Goal: Communication & Community: Answer question/provide support

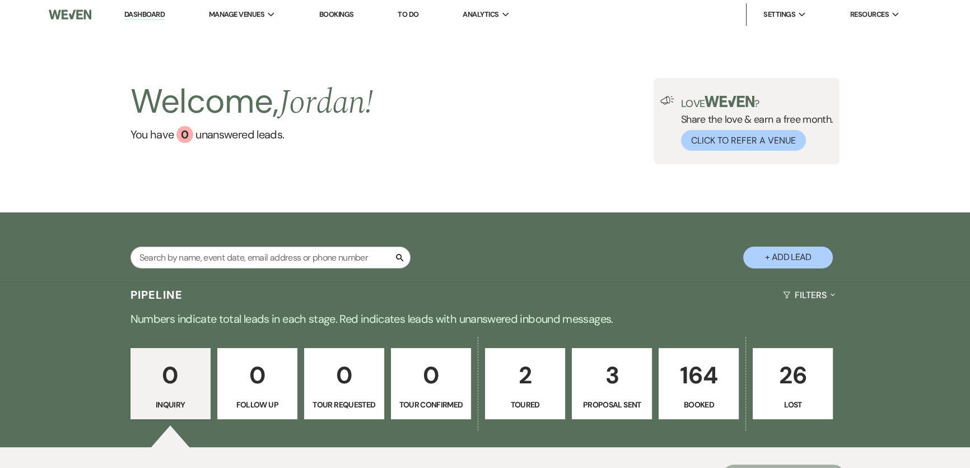
click at [587, 210] on div "Welcome, Jordan ! You have 0 unanswered lead s . Love ? Share the love & earn a…" at bounding box center [485, 120] width 970 height 183
click at [964, 151] on div "Welcome, Jordan ! You have 0 unanswered lead s . Love ? Share the love & earn a…" at bounding box center [485, 120] width 970 height 183
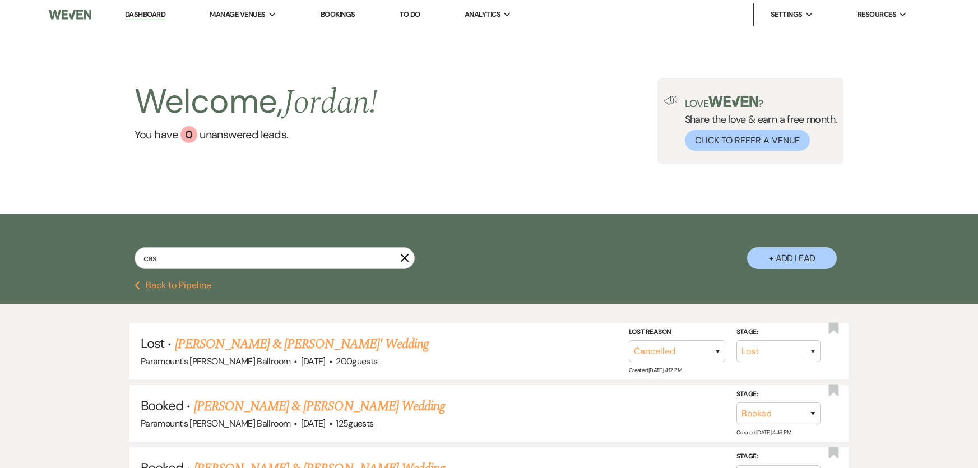
select select "8"
select select "11"
select select "8"
select select "2"
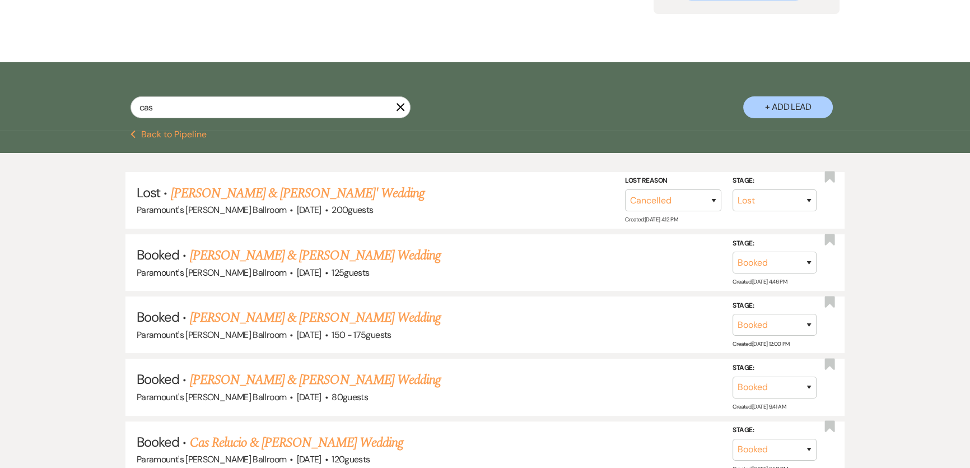
scroll to position [152, 0]
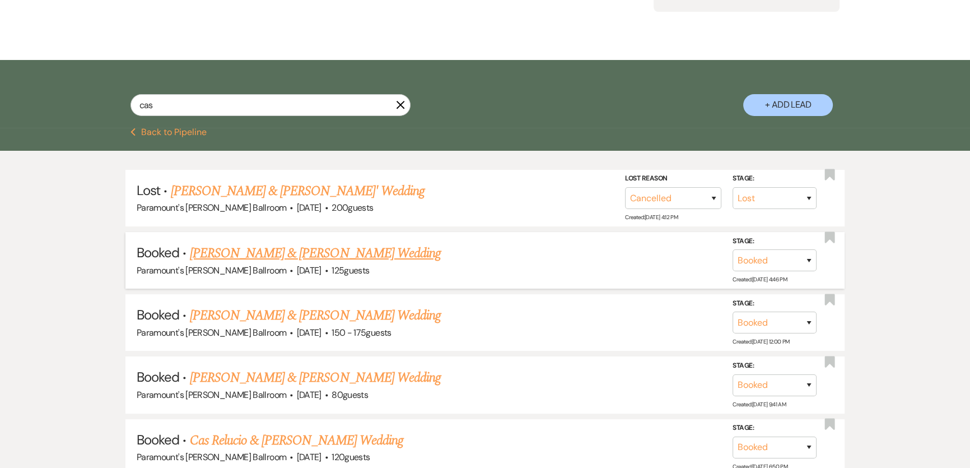
click at [350, 248] on link "[PERSON_NAME] & [PERSON_NAME] Wedding" at bounding box center [315, 253] width 251 height 20
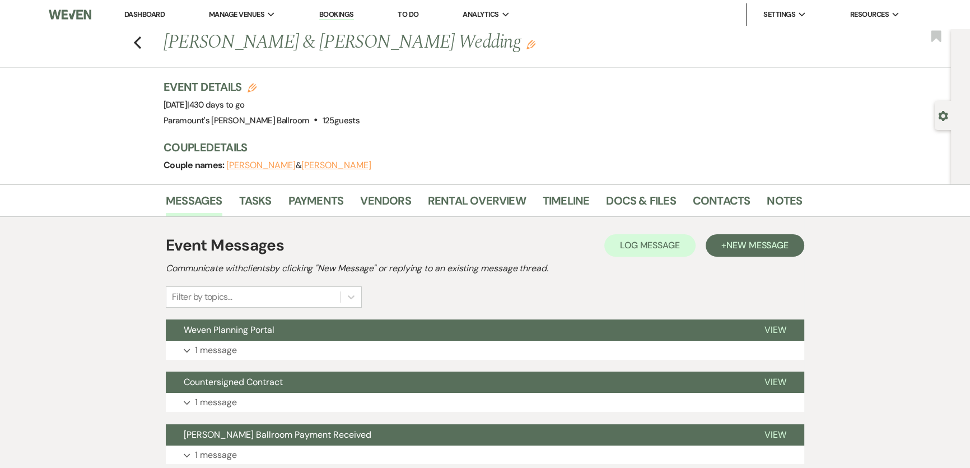
click at [154, 15] on link "Dashboard" at bounding box center [144, 15] width 40 height 10
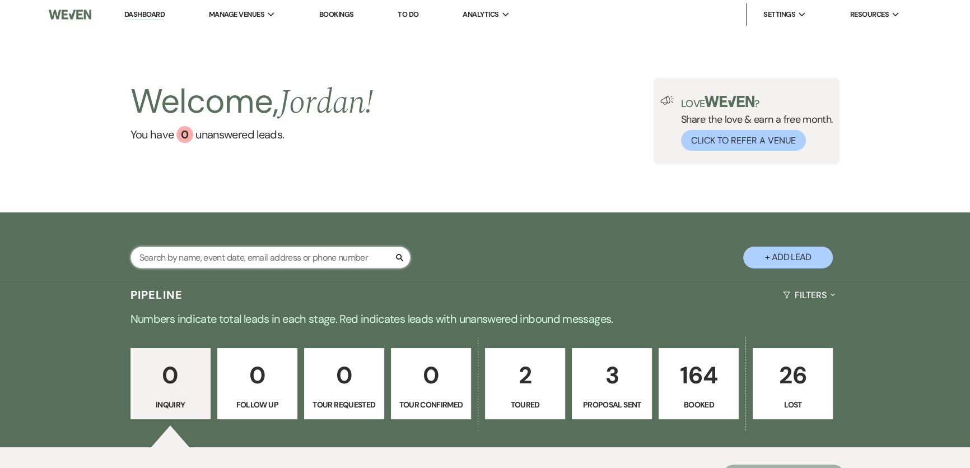
click at [341, 258] on input "text" at bounding box center [271, 258] width 280 height 22
type input "xas re"
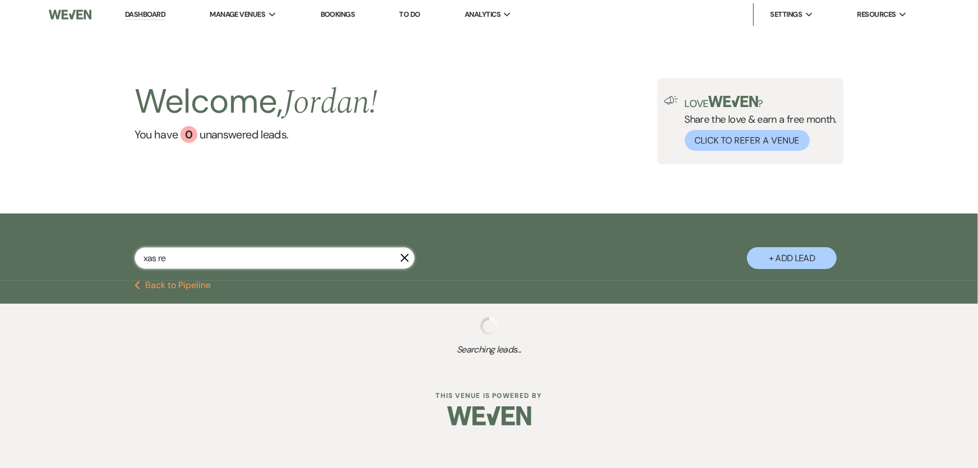
select select "8"
select select "2"
select select "8"
select select "2"
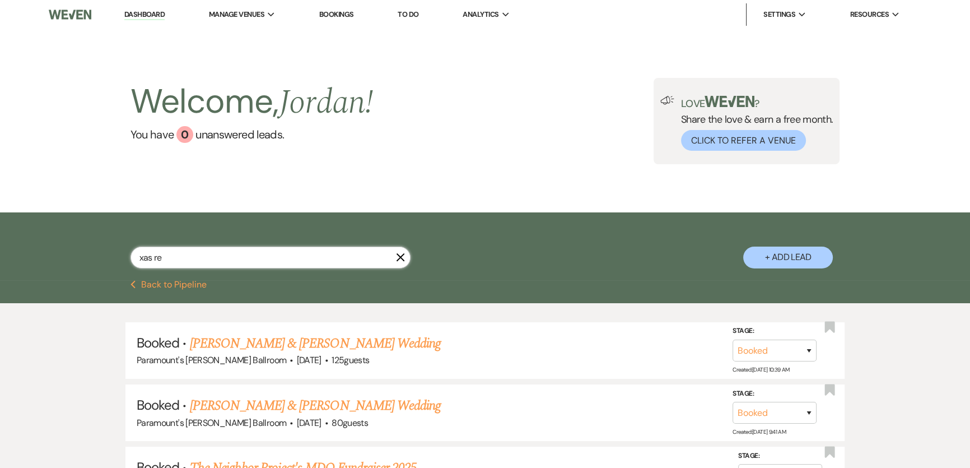
drag, startPoint x: 143, startPoint y: 255, endPoint x: 130, endPoint y: 256, distance: 12.9
click at [131, 256] on input "xas re" at bounding box center [271, 258] width 280 height 22
type input "cas re"
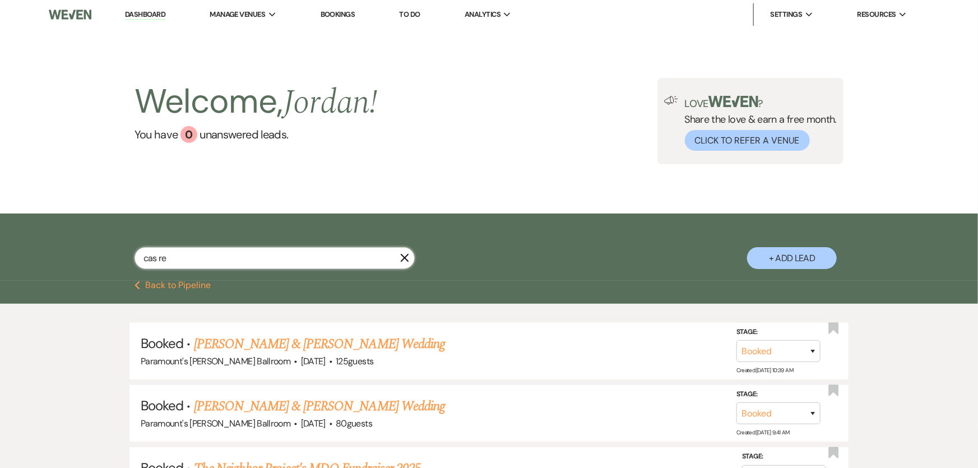
select select "8"
select select "2"
select select "8"
select select "2"
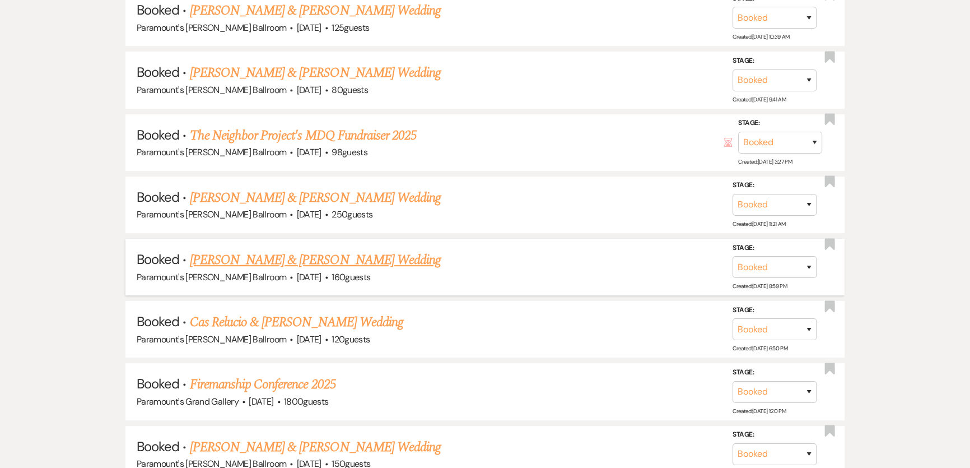
scroll to position [458, 0]
type input "cas re"
click at [295, 313] on link "Cas Relucio & [PERSON_NAME] Wedding" at bounding box center [296, 321] width 213 height 20
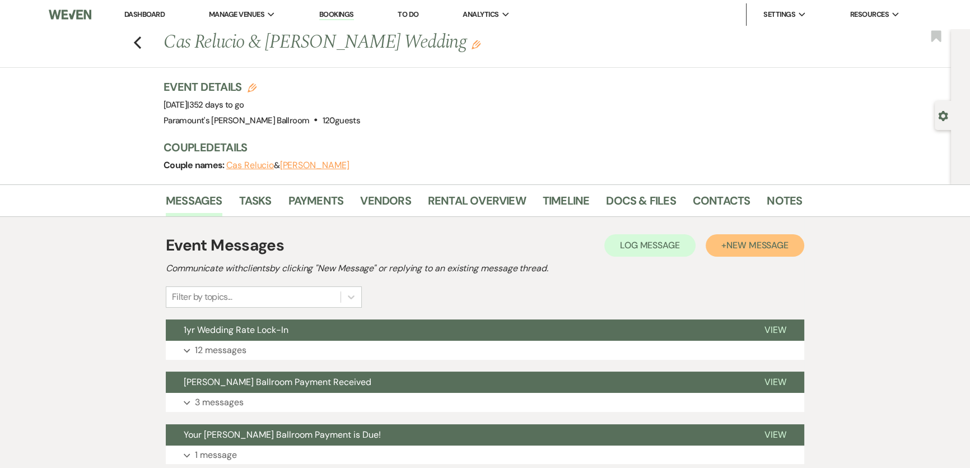
click at [759, 249] on span "New Message" at bounding box center [758, 245] width 62 height 12
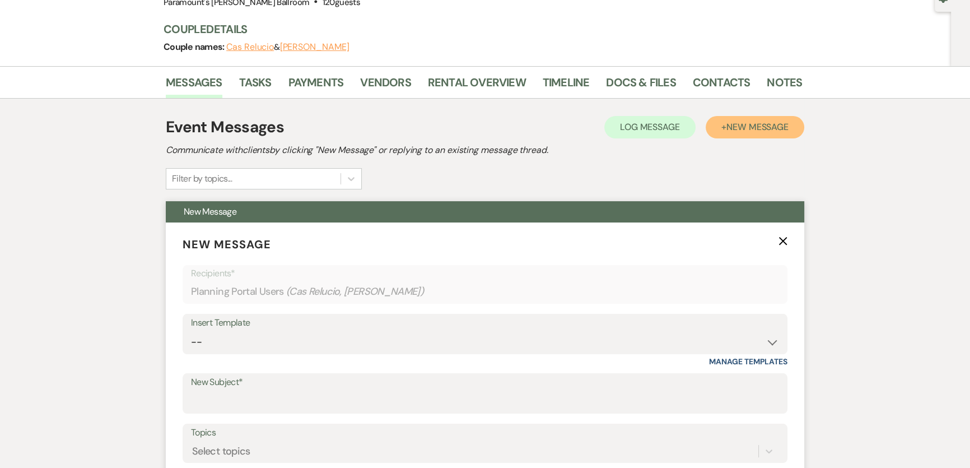
scroll to position [203, 0]
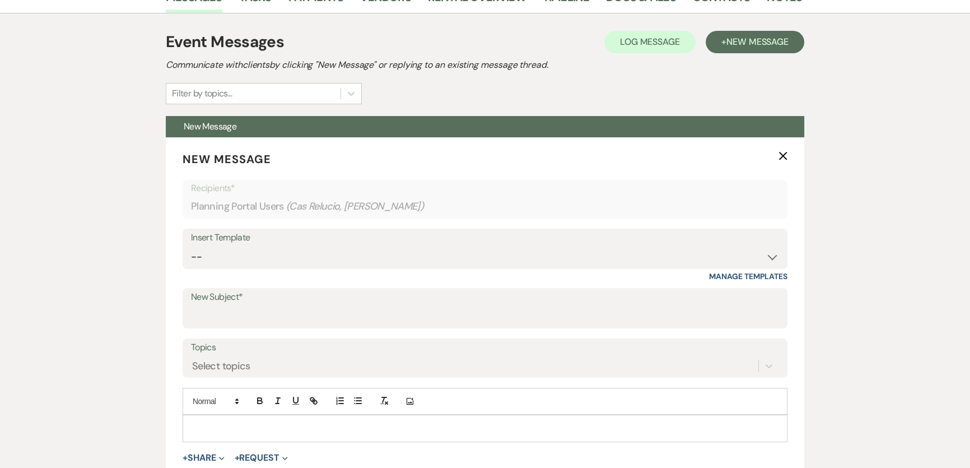
drag, startPoint x: 782, startPoint y: 156, endPoint x: 773, endPoint y: 160, distance: 9.1
click at [781, 156] on icon "X" at bounding box center [783, 155] width 9 height 9
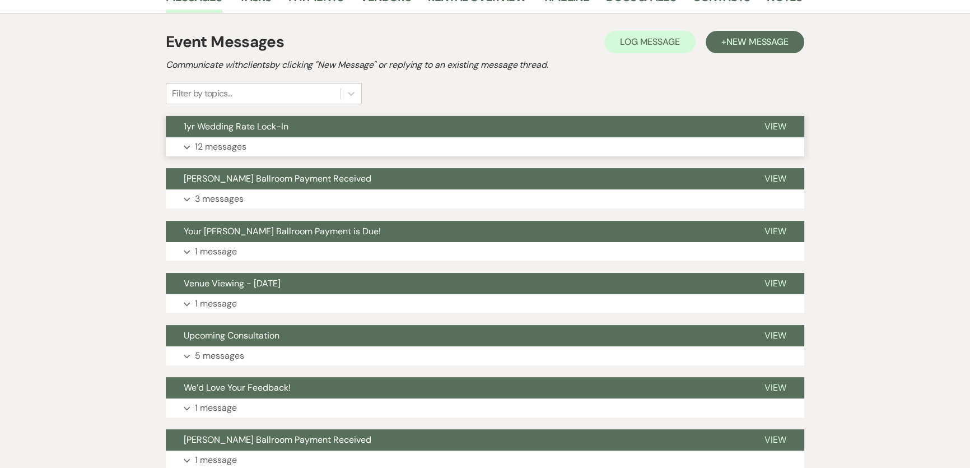
click at [374, 127] on button "1yr Wedding Rate Lock-In" at bounding box center [456, 126] width 581 height 21
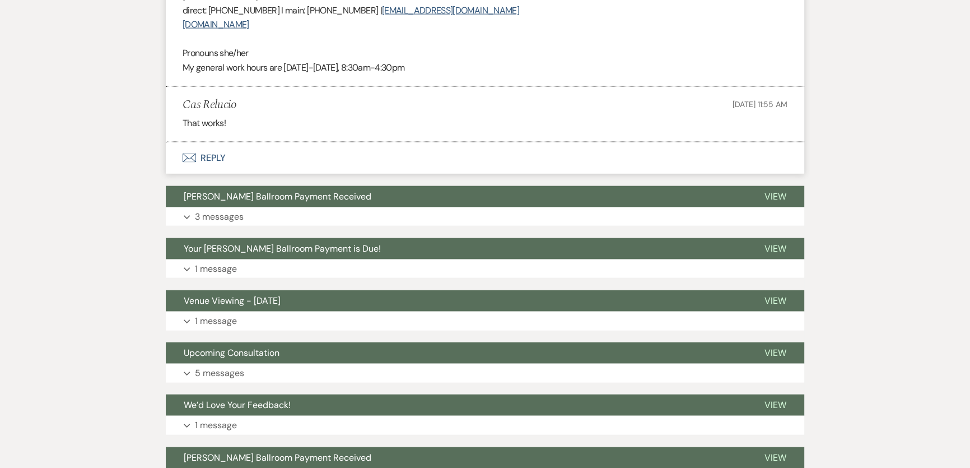
click at [227, 142] on button "Envelope Reply" at bounding box center [485, 157] width 639 height 31
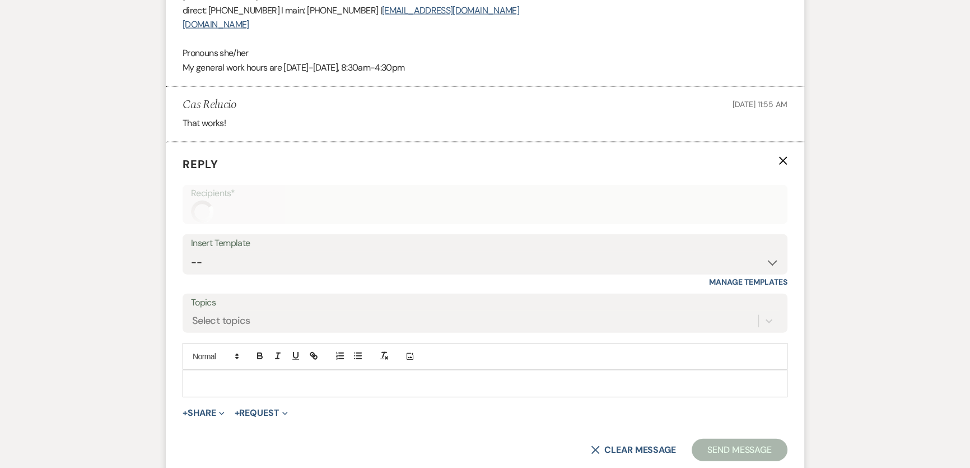
scroll to position [3173, 0]
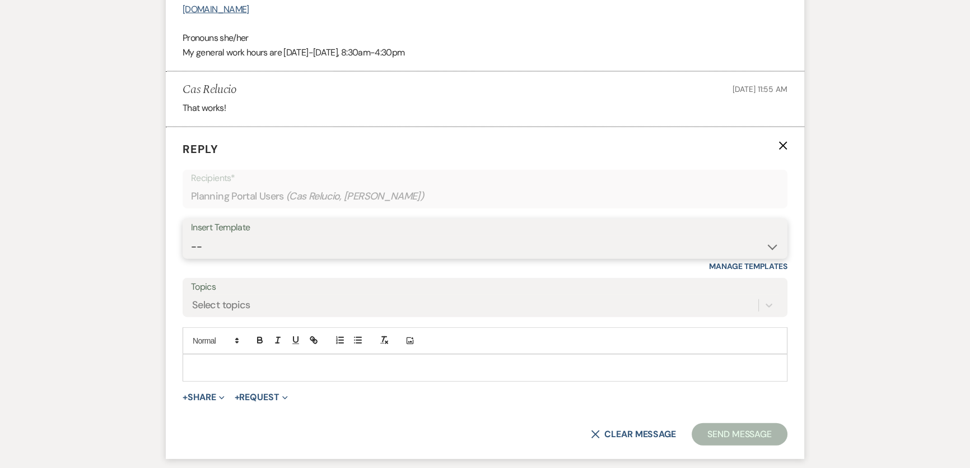
click at [254, 236] on select "-- Weven Planning Portal Introduction (Booked Events) 6 Month Consultation 9 Mo…" at bounding box center [485, 247] width 588 height 22
select select "1491"
click at [191, 236] on select "-- Weven Planning Portal Introduction (Booked Events) 6 Month Consultation 9 Mo…" at bounding box center [485, 247] width 588 height 22
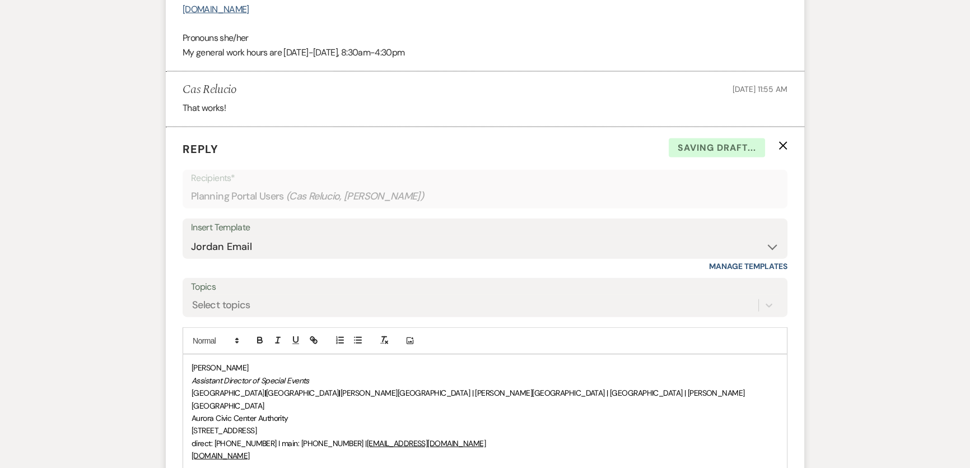
click at [188, 355] on div "[PERSON_NAME] Assistant Director of Special Events [GEOGRAPHIC_DATA] | [GEOGRAP…" at bounding box center [485, 430] width 604 height 151
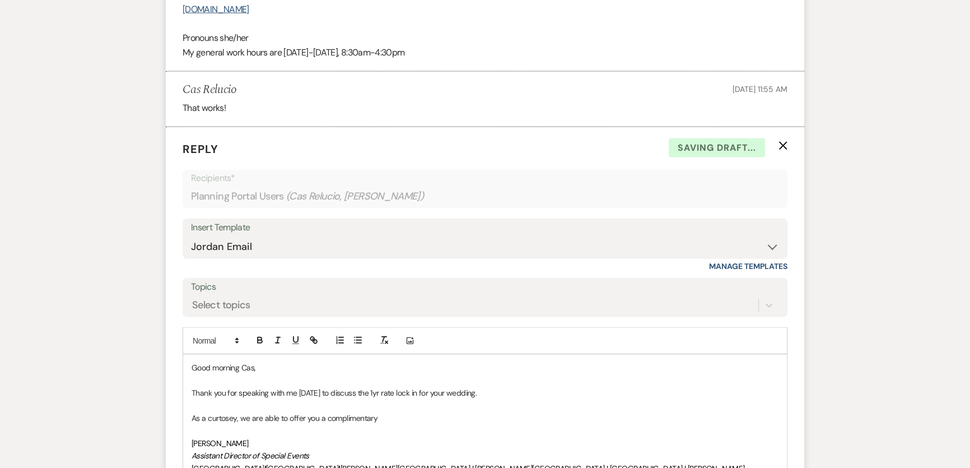
click at [219, 412] on p "As a curtosey, we are able to offer you a complimentary" at bounding box center [485, 418] width 587 height 12
click at [224, 412] on p "As a curtosey, we are able to offer you a complimentary" at bounding box center [485, 418] width 587 height 12
click at [397, 412] on p "As a courtesy, we are able to offer you a complimentary" at bounding box center [485, 418] width 587 height 12
click at [277, 412] on p "As a courtesy, we are able to offer you a complimentary archway to be used for …" at bounding box center [485, 418] width 587 height 12
click at [417, 449] on p "Assistant Director of Special Events" at bounding box center [485, 455] width 587 height 12
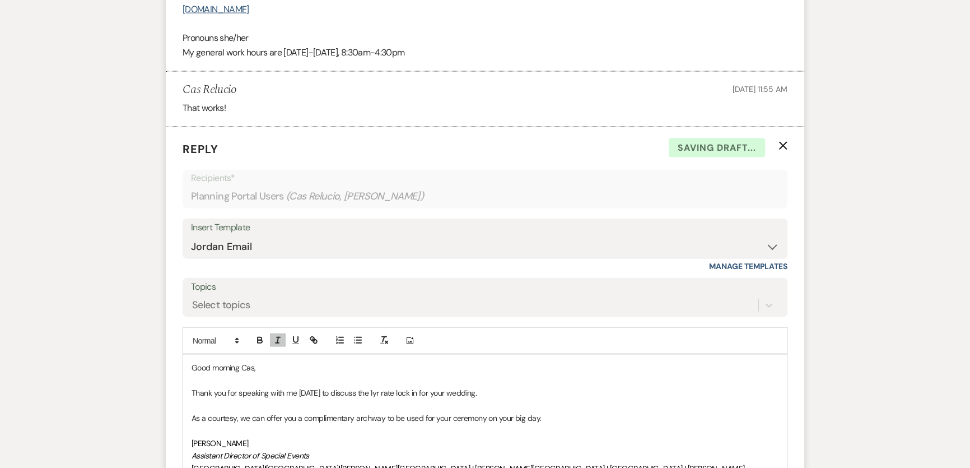
click at [343, 412] on p "As a courtesy, we can offer you a complimentary archway to be used for your cer…" at bounding box center [485, 418] width 587 height 12
click at [414, 412] on p "As a courtesy, we can offer you a complimentary archway to be used for your cer…" at bounding box center [485, 418] width 587 height 12
click at [593, 412] on p "As a courtesy, we can offer you a complimentary archway to use during your cere…" at bounding box center [485, 418] width 587 height 12
drag, startPoint x: 438, startPoint y: 356, endPoint x: 542, endPoint y: 354, distance: 103.7
click at [542, 412] on p "As a courtesy, we can offer you a complimentary archway to use during your cere…" at bounding box center [485, 418] width 587 height 12
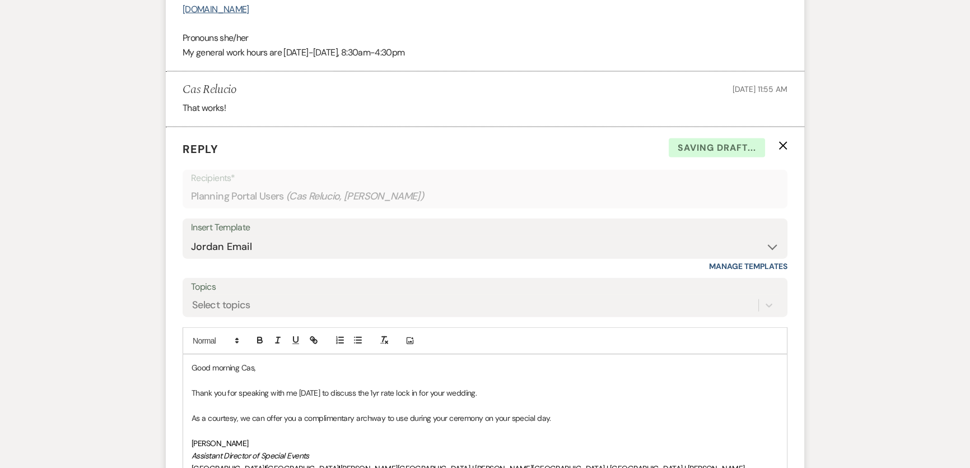
click at [568, 412] on p "As a courtesy, we can offer you a complimentary archway to use during your cere…" at bounding box center [485, 418] width 587 height 12
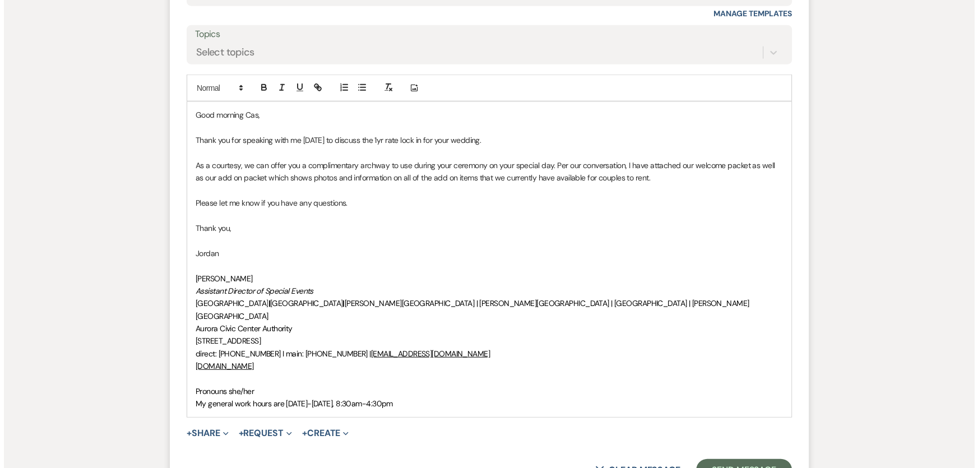
scroll to position [3428, 0]
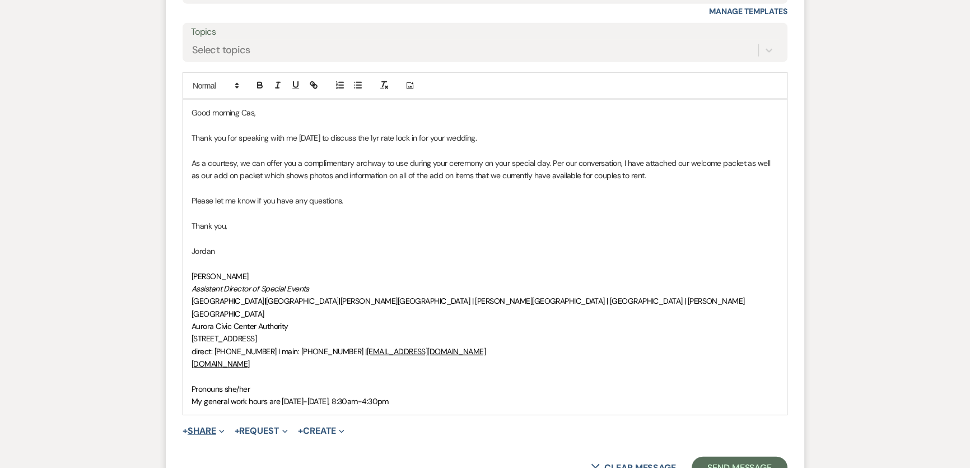
click at [204, 426] on button "+ Share Expand" at bounding box center [204, 430] width 42 height 9
click at [240, 447] on span "Doc Upload Documents" at bounding box center [228, 453] width 64 height 12
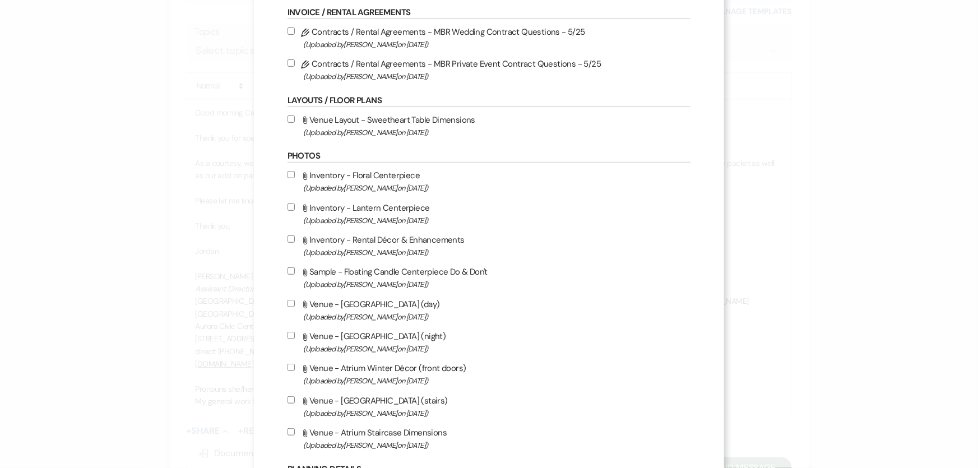
scroll to position [254, 0]
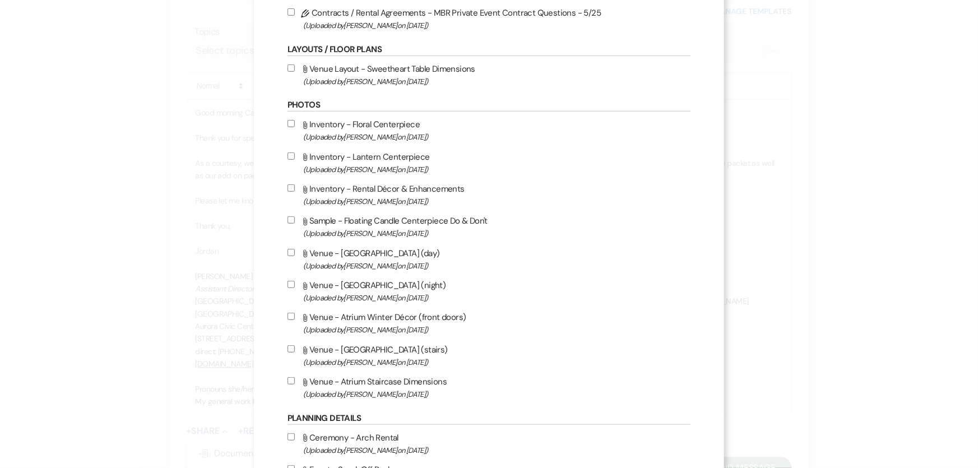
click at [287, 187] on input "Attach File Inventory - Rental Décor & Enhancements (Uploaded by [PERSON_NAME] …" at bounding box center [290, 187] width 7 height 7
checkbox input "true"
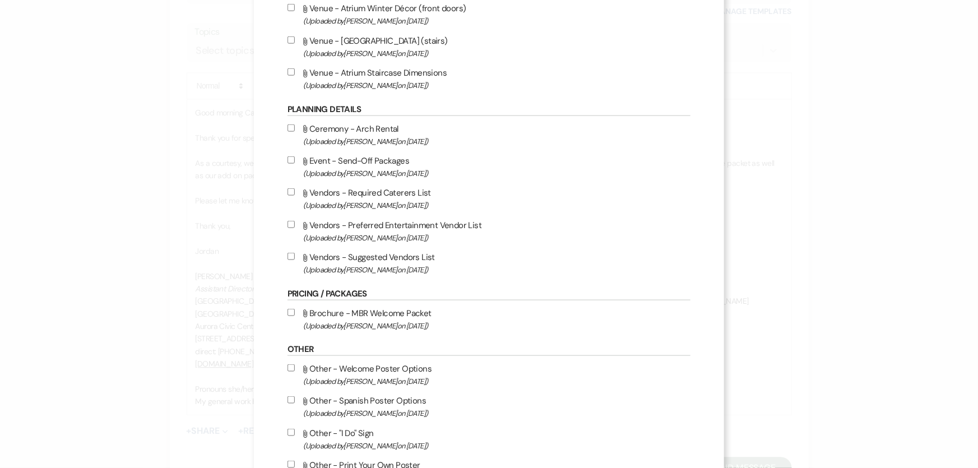
scroll to position [611, 0]
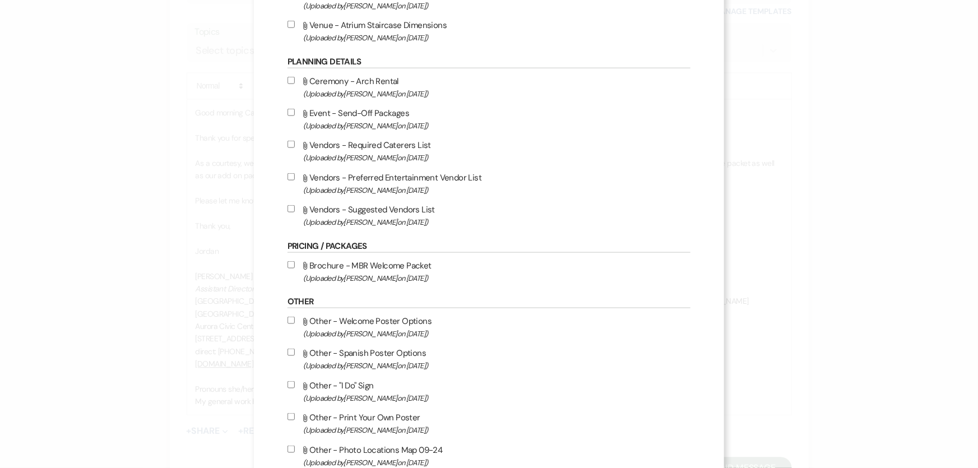
click at [358, 261] on label "Attach File Brochure - MBR Welcome Packet (Uploaded by [PERSON_NAME] on [DATE] )" at bounding box center [488, 271] width 403 height 26
click at [295, 261] on input "Attach File Brochure - MBR Welcome Packet (Uploaded by [PERSON_NAME] on [DATE] )" at bounding box center [290, 264] width 7 height 7
checkbox input "true"
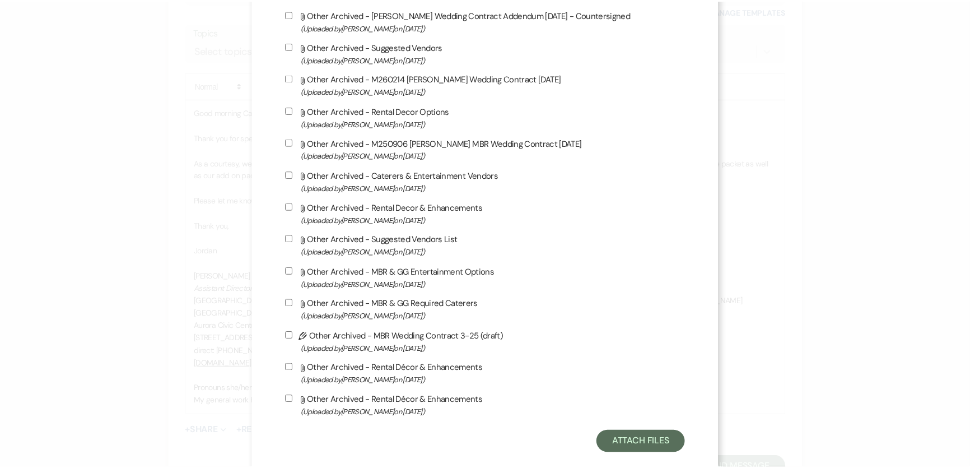
scroll to position [2091, 0]
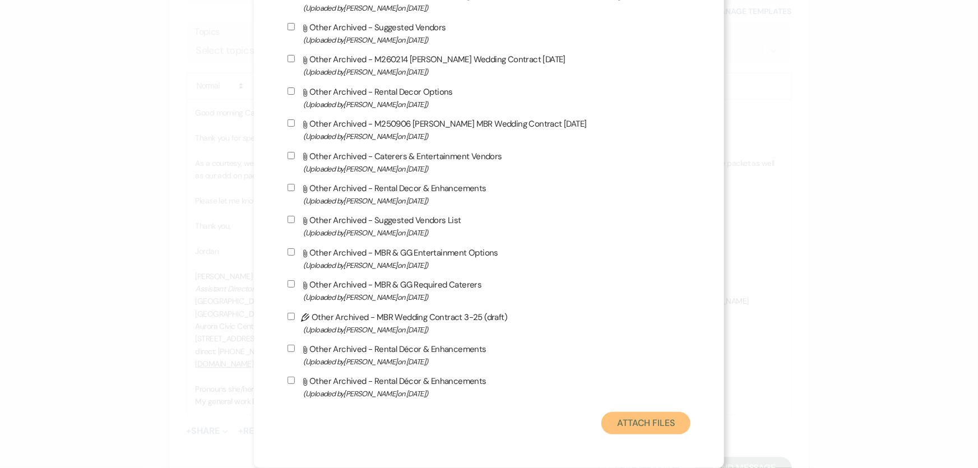
click at [625, 431] on button "Attach Files" at bounding box center [645, 423] width 89 height 22
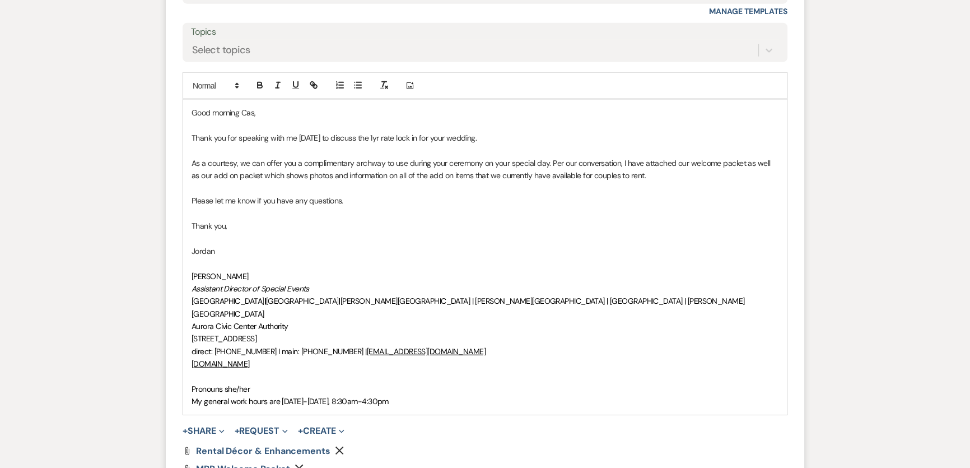
scroll to position [3479, 0]
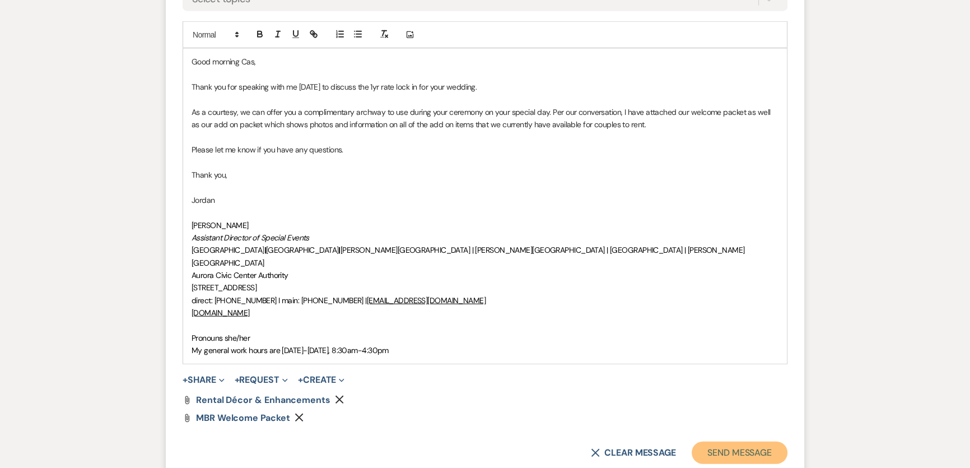
click at [748, 441] on button "Send Message" at bounding box center [740, 452] width 96 height 22
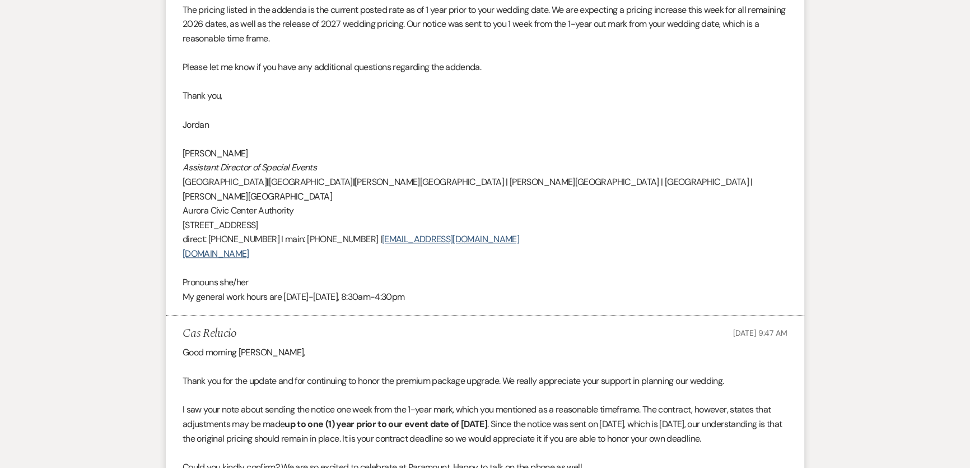
scroll to position [1524, 0]
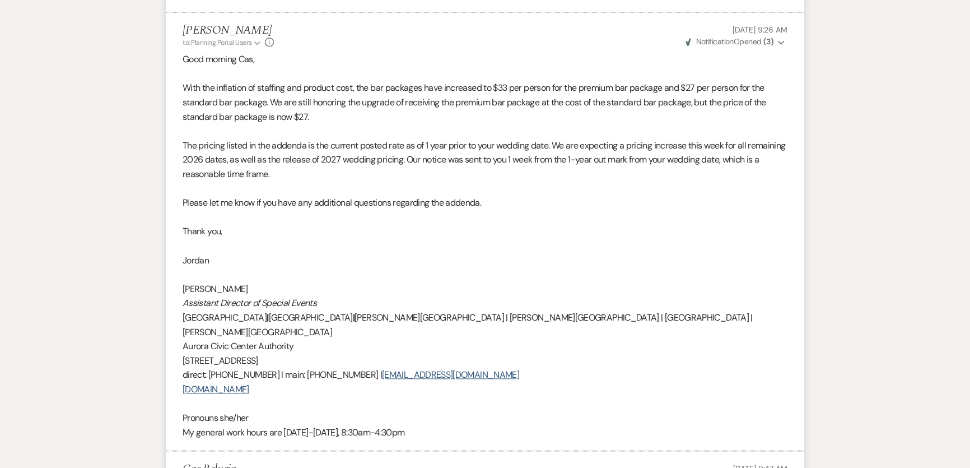
click at [490, 282] on p "[PERSON_NAME]" at bounding box center [485, 289] width 605 height 15
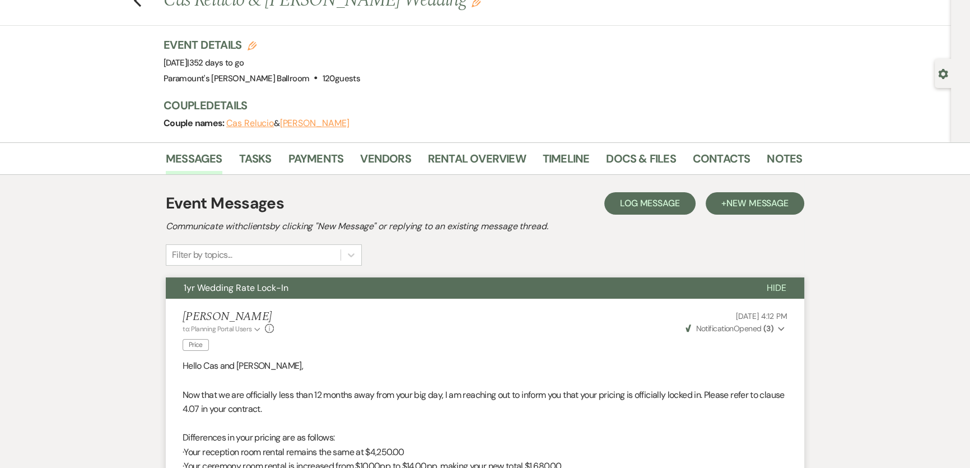
scroll to position [0, 0]
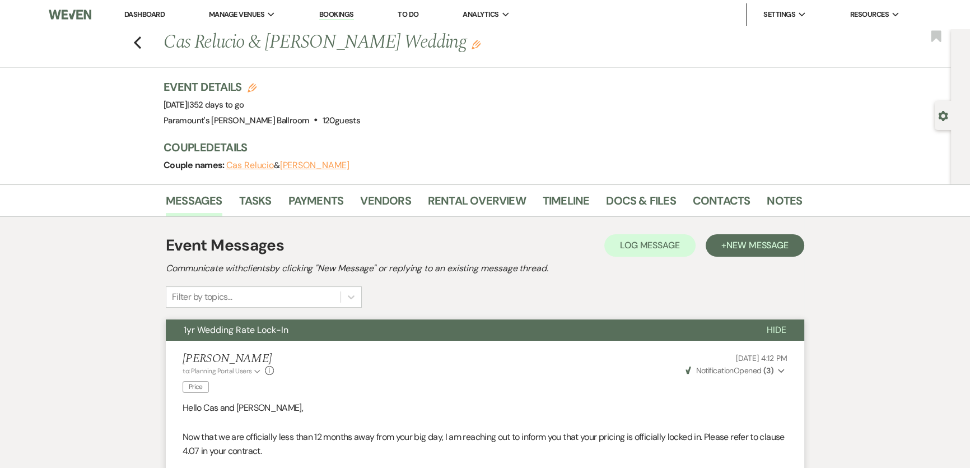
click at [152, 17] on link "Dashboard" at bounding box center [144, 15] width 40 height 10
